Goal: Navigation & Orientation: Understand site structure

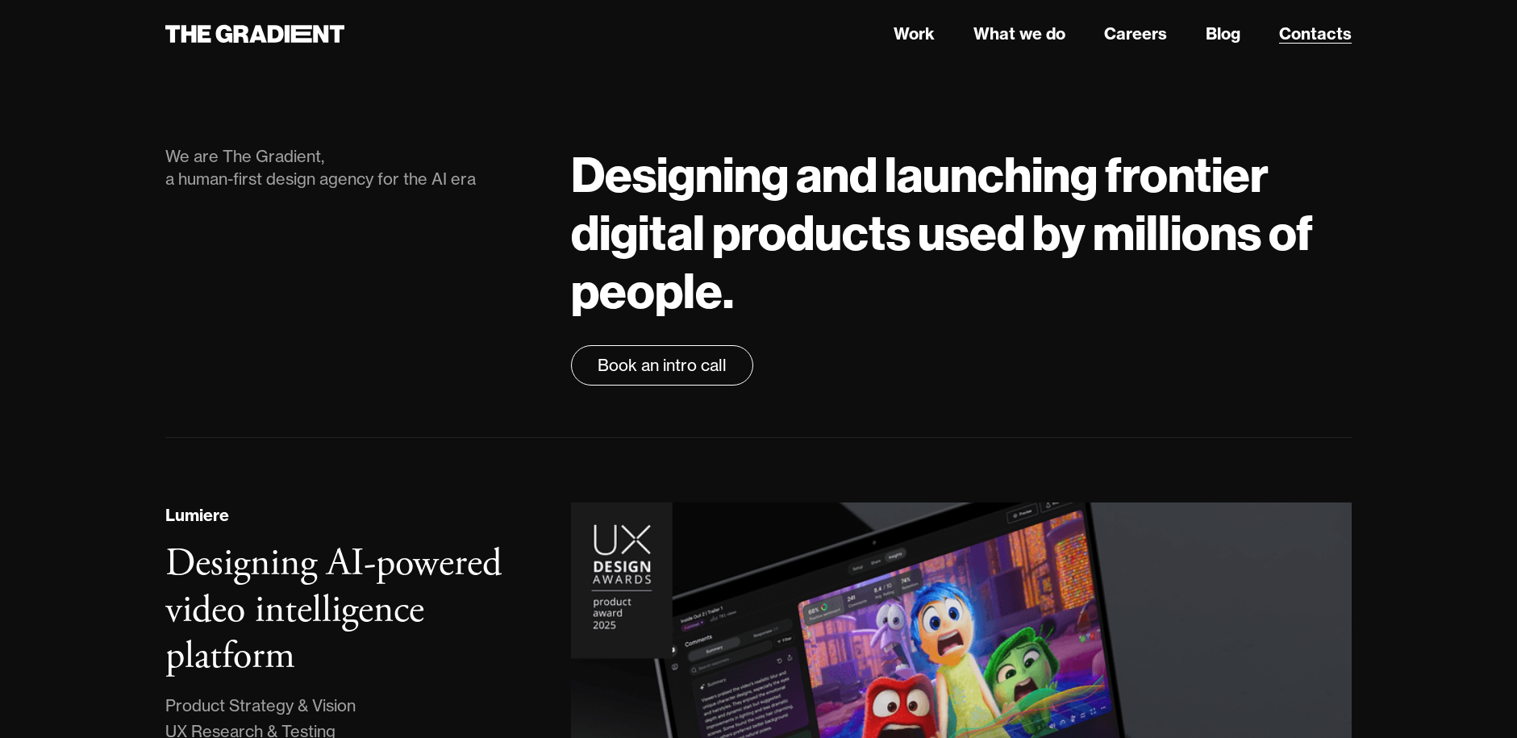
click at [1305, 34] on link "Contacts" at bounding box center [1315, 34] width 73 height 24
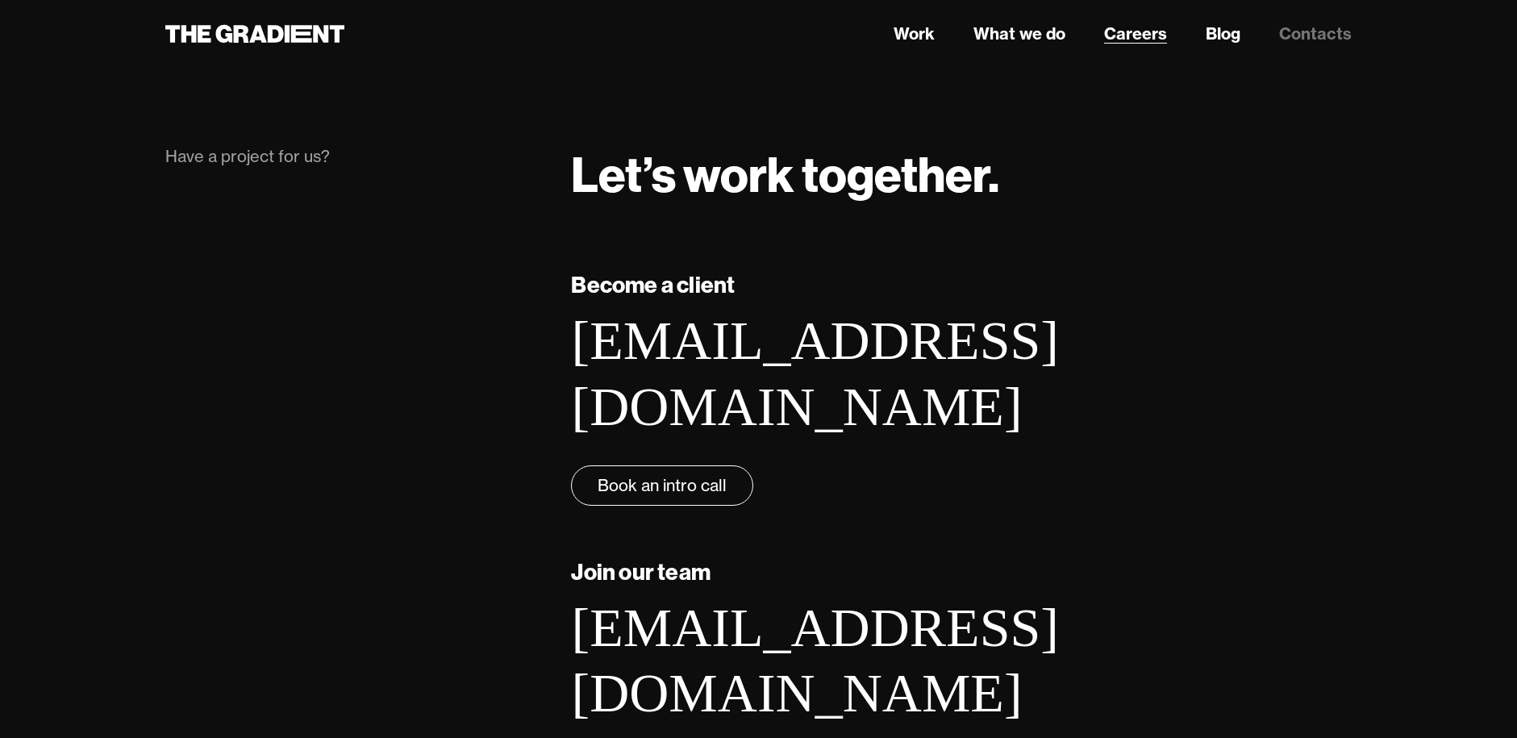
click at [1131, 35] on link "Careers" at bounding box center [1135, 34] width 63 height 24
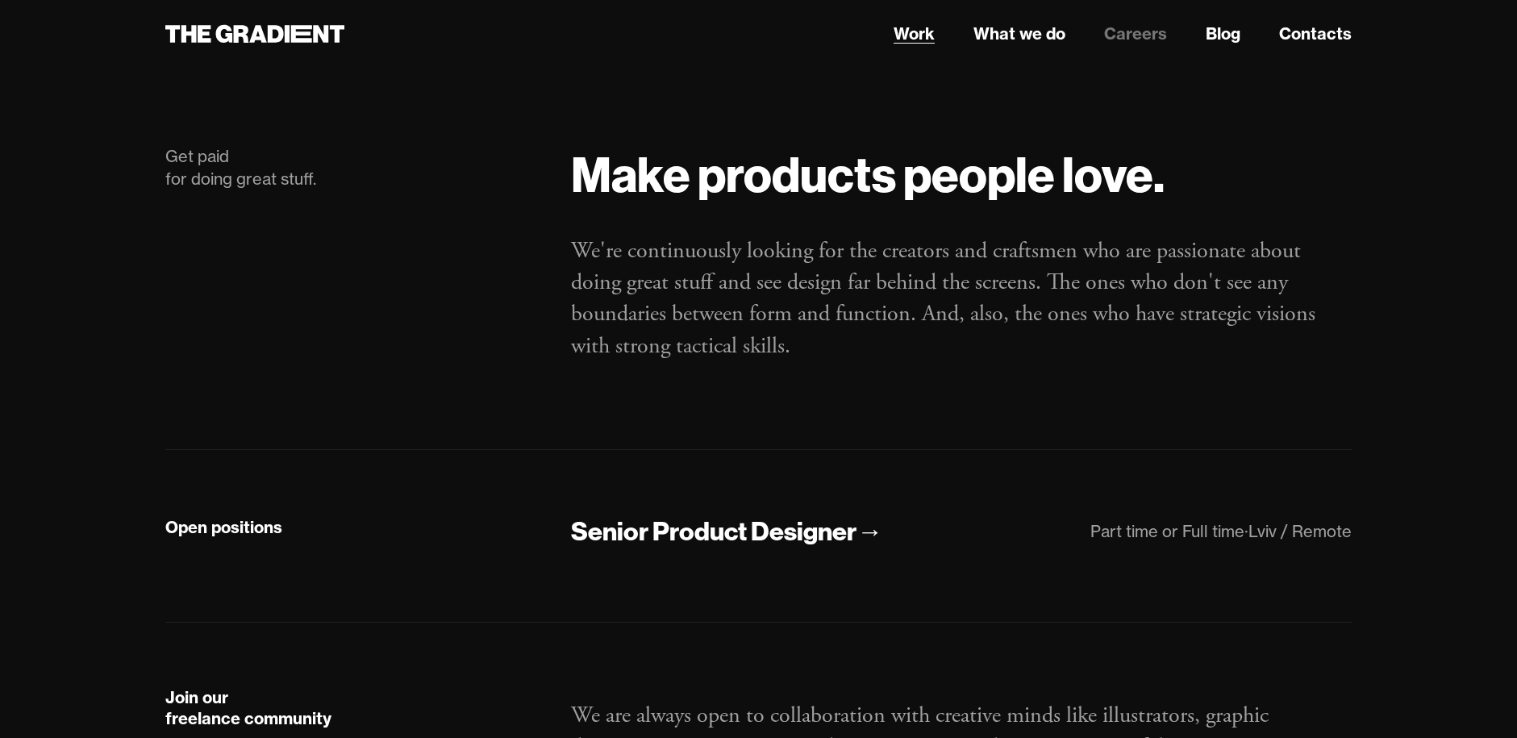
click at [907, 39] on link "Work" at bounding box center [914, 34] width 41 height 24
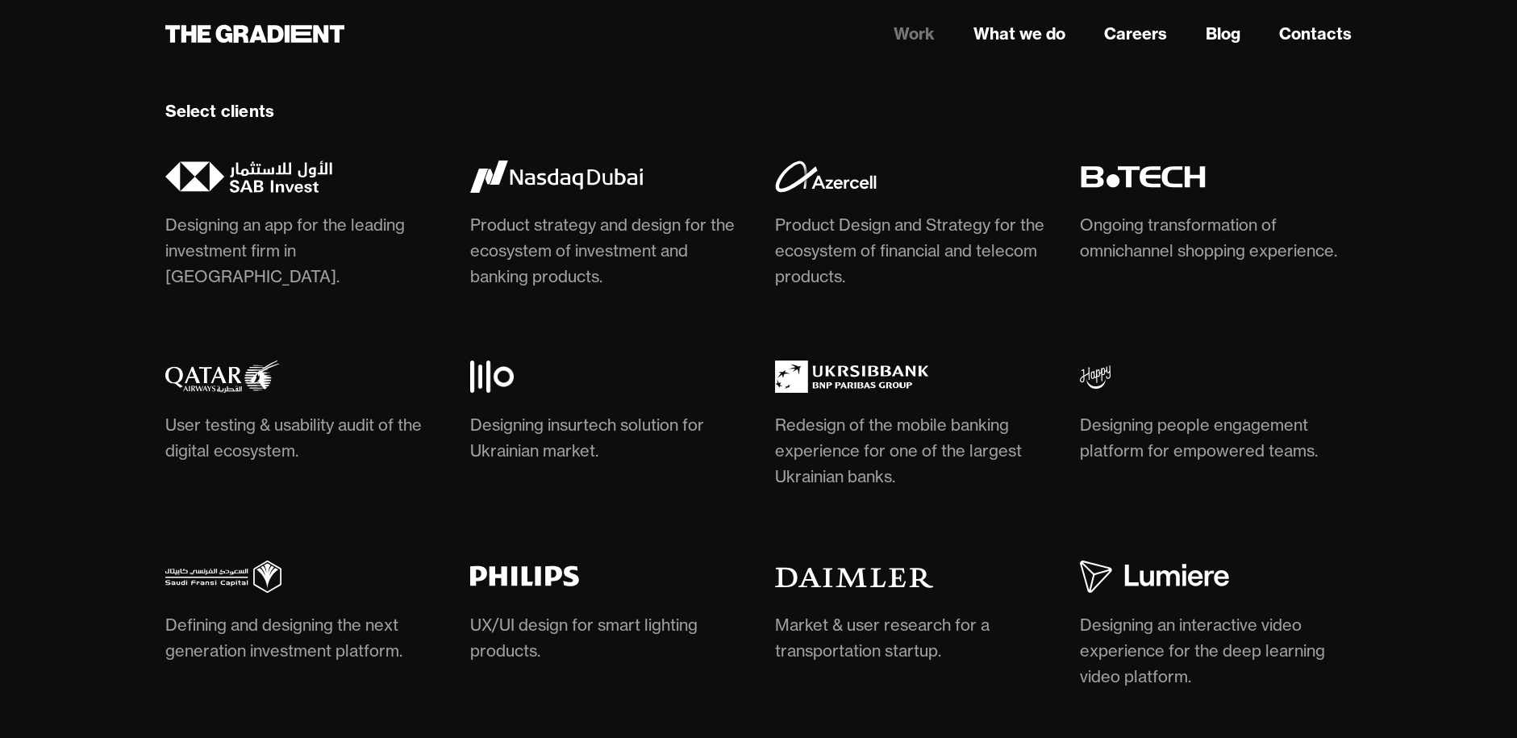
scroll to position [4893, 0]
